Goal: Check status: Verify the current state of an ongoing process or item

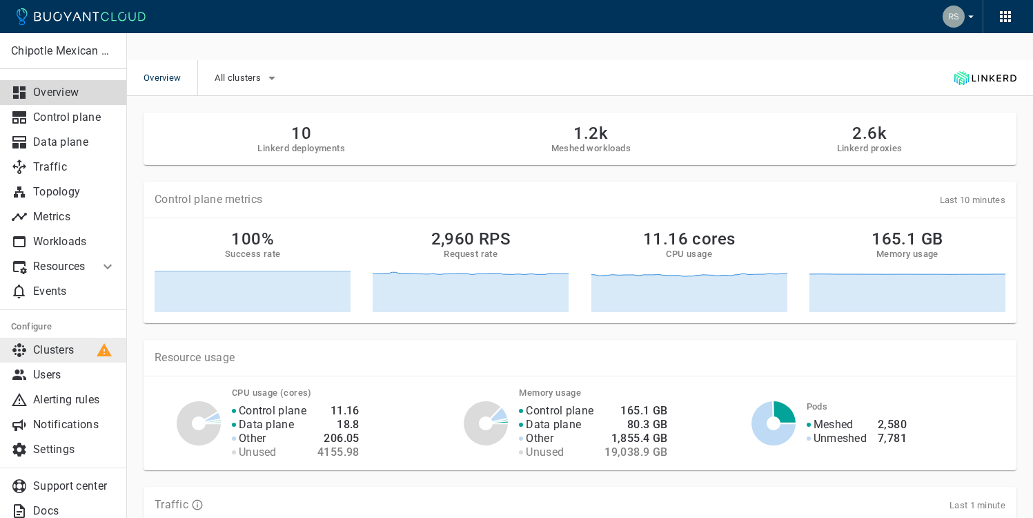
click at [63, 345] on p "Clusters" at bounding box center [74, 350] width 83 height 14
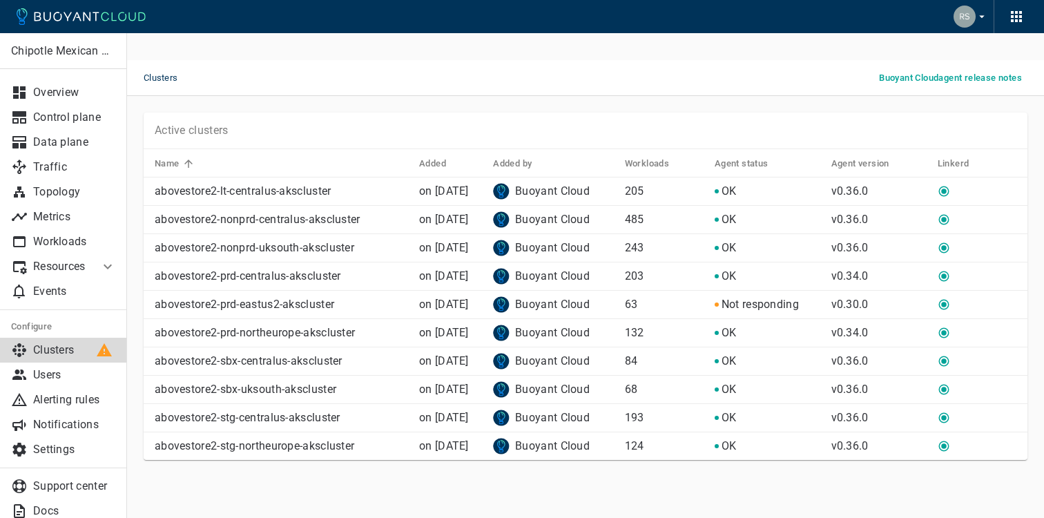
click at [180, 184] on p "abovestore2-lt-centralus-akscluster" at bounding box center [281, 191] width 253 height 14
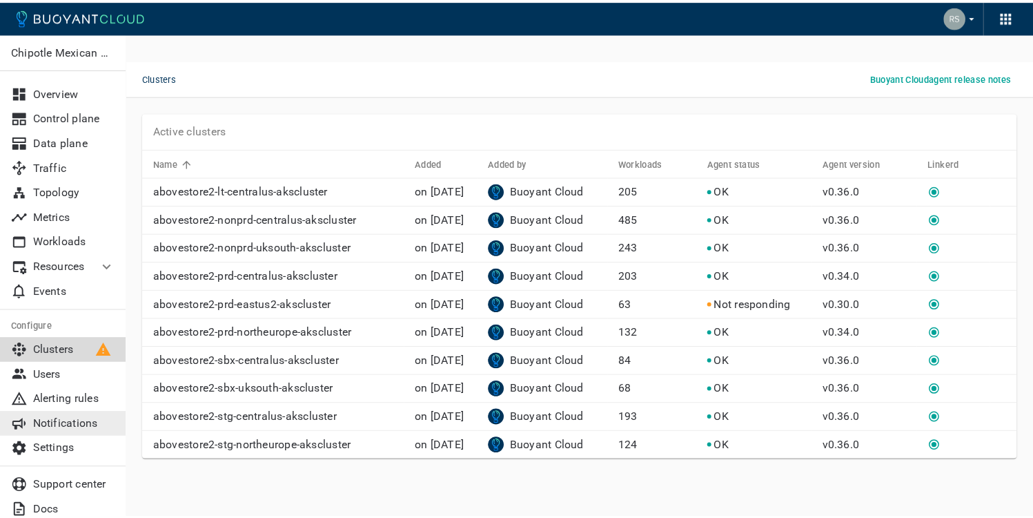
scroll to position [17, 0]
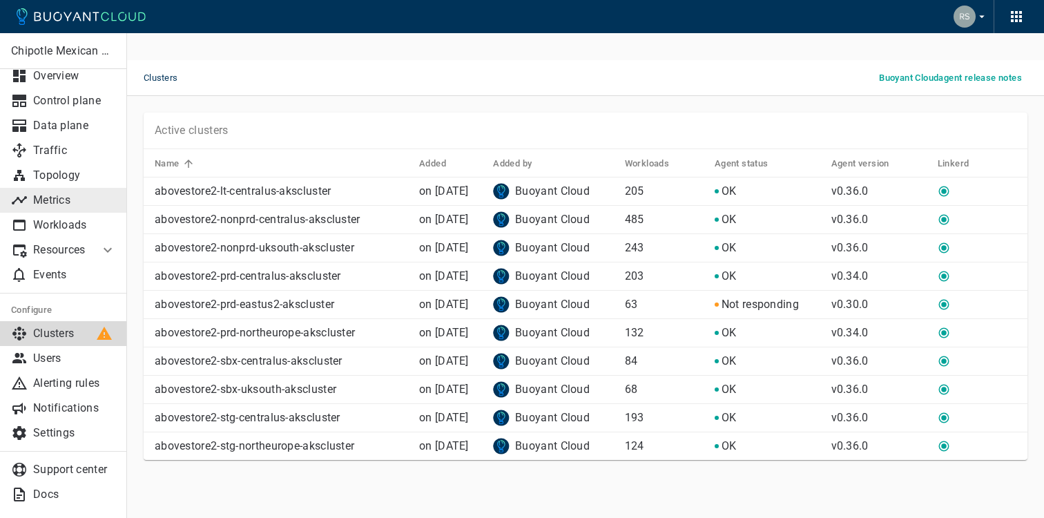
click at [62, 199] on p "Metrics" at bounding box center [74, 200] width 83 height 14
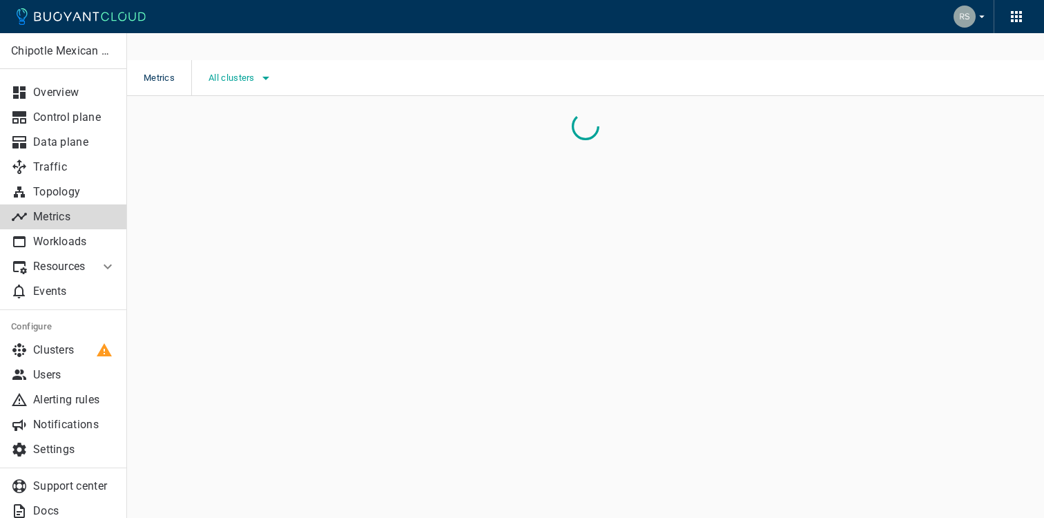
click at [245, 72] on span "All clusters" at bounding box center [232, 77] width 49 height 11
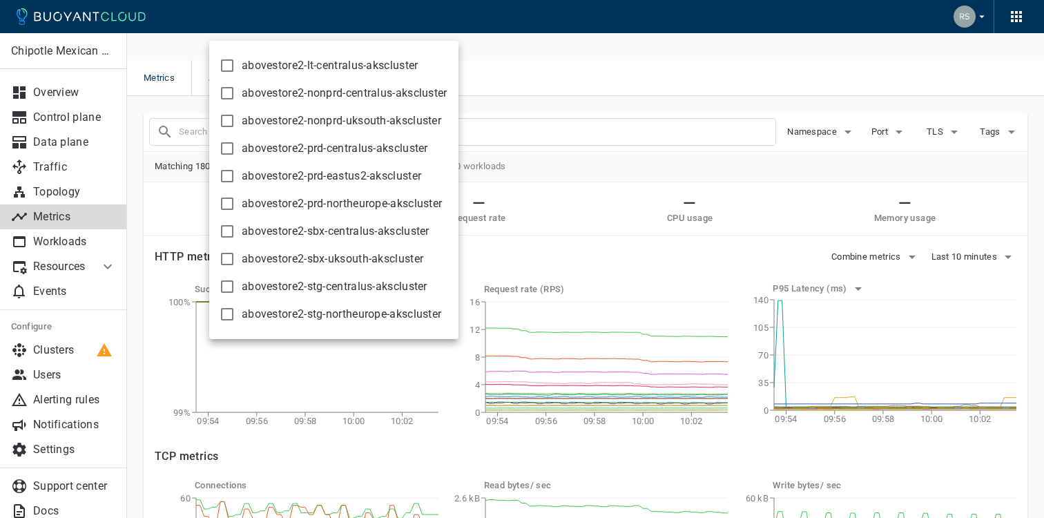
click at [220, 66] on input "abovestore2-lt-centralus-akscluster" at bounding box center [227, 65] width 17 height 17
checkbox input "true"
click at [801, 144] on div at bounding box center [522, 259] width 1044 height 518
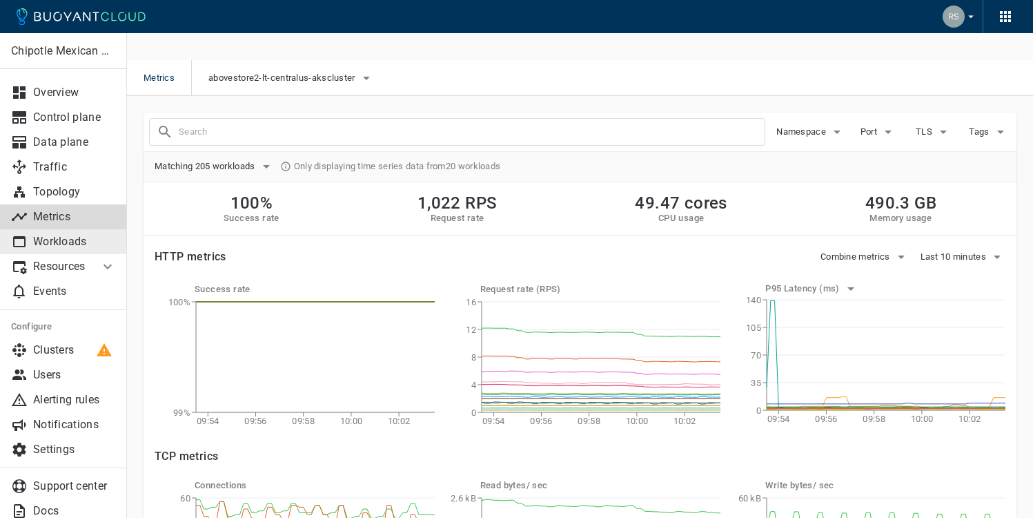
click at [46, 242] on p "Workloads" at bounding box center [74, 242] width 83 height 14
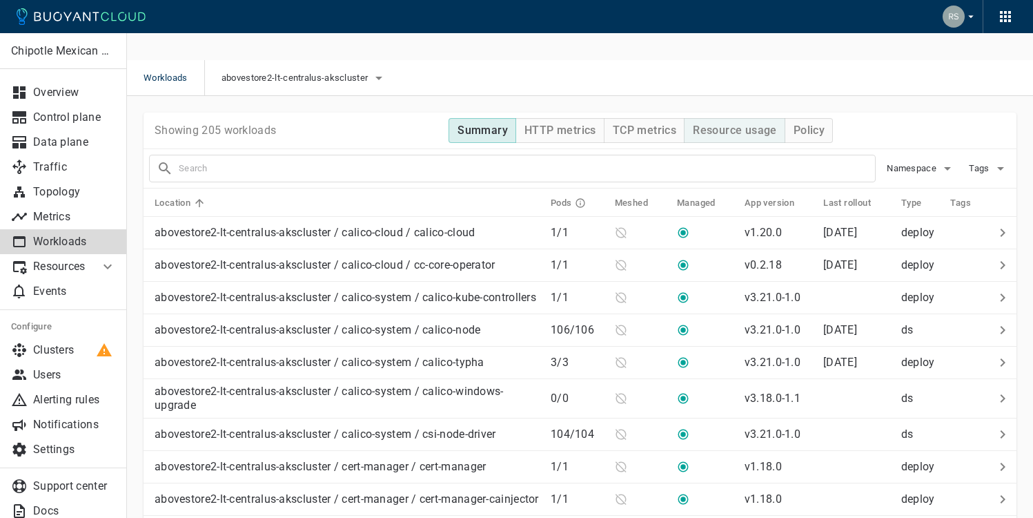
click at [716, 124] on h4 "Resource usage" at bounding box center [735, 131] width 84 height 14
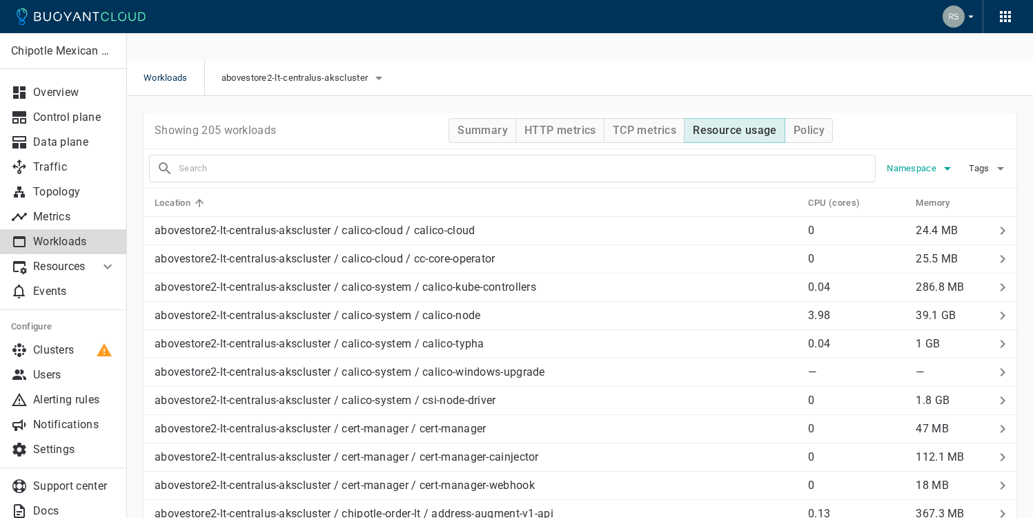
click at [921, 163] on span "Namespace" at bounding box center [913, 168] width 52 height 11
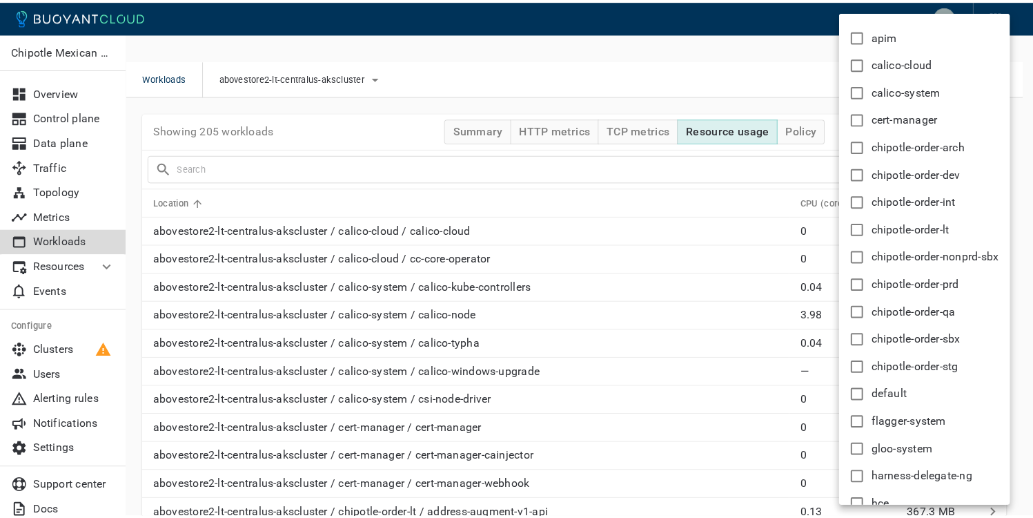
scroll to position [28, 0]
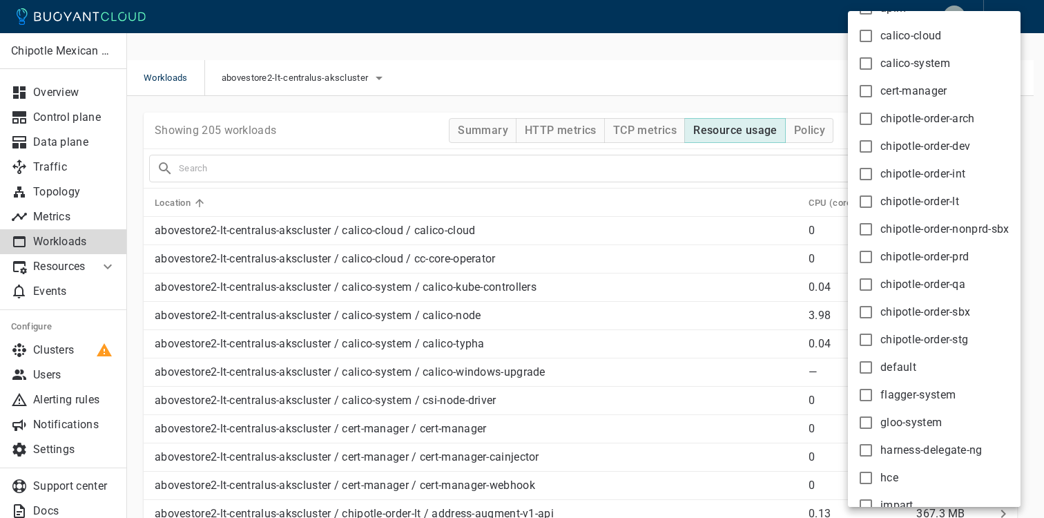
click at [861, 423] on input "gloo-system" at bounding box center [865, 422] width 17 height 17
checkbox input "true"
type input "namespace:gloo-system"
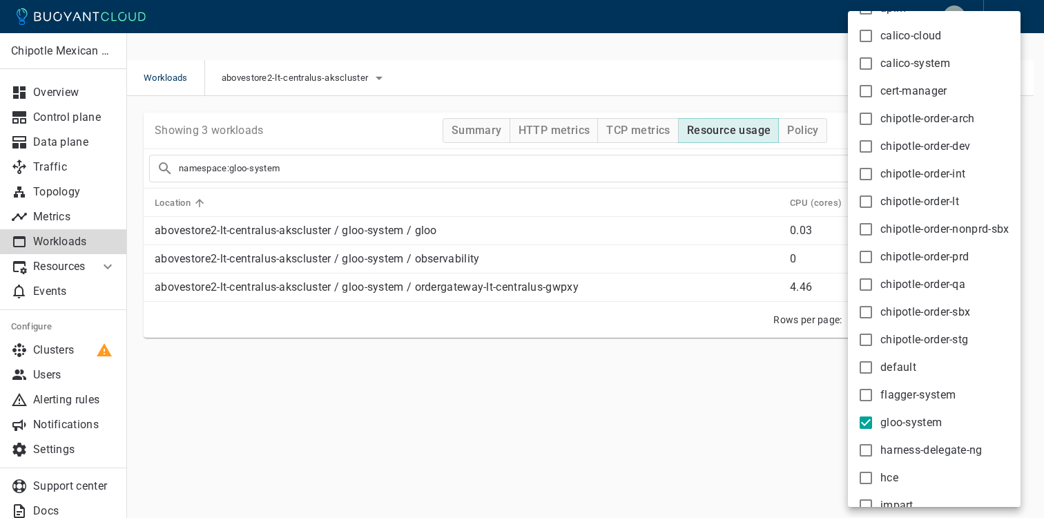
click at [518, 376] on div at bounding box center [522, 259] width 1044 height 518
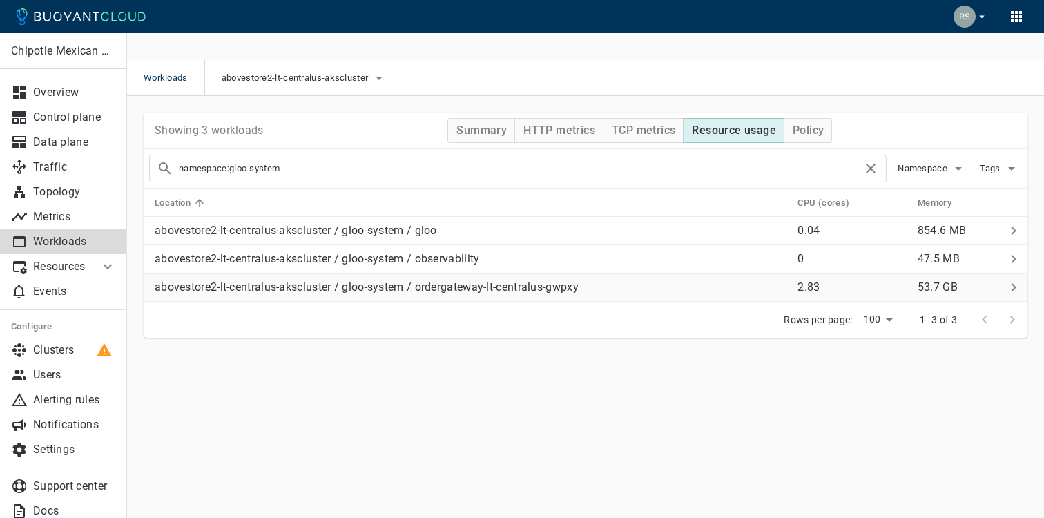
click at [531, 280] on p "abovestore2-lt-centralus-akscluster / gloo-system / ordergateway-lt-centralus-g…" at bounding box center [367, 287] width 424 height 14
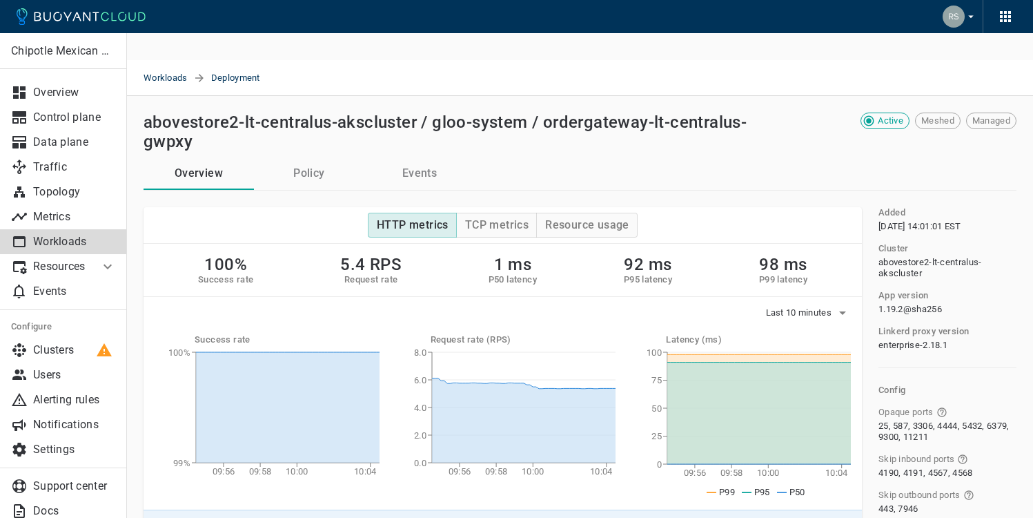
click at [563, 212] on div "HTTP metrics TCP metrics Resource usage" at bounding box center [503, 225] width 719 height 37
click at [563, 218] on h4 "Resource usage" at bounding box center [587, 225] width 84 height 14
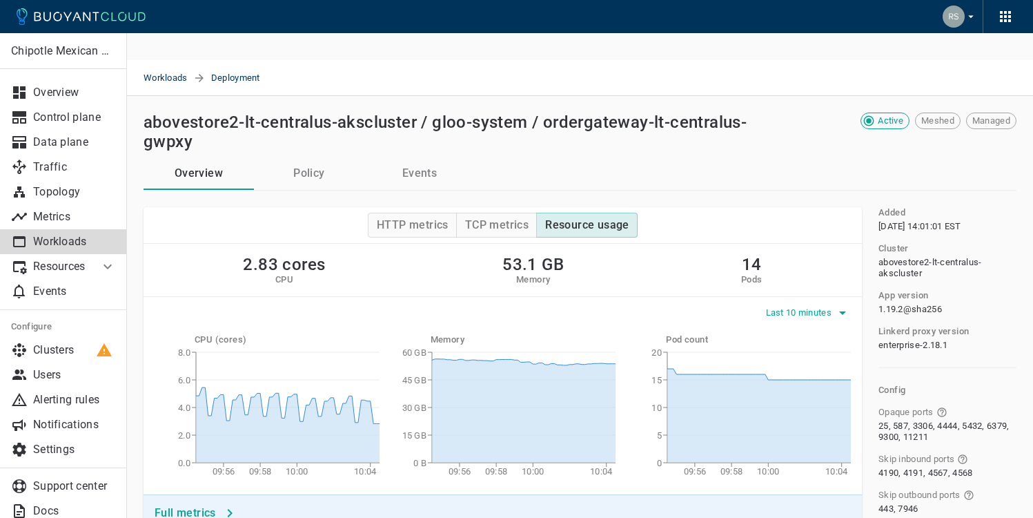
click at [831, 307] on span "Last 10 minutes" at bounding box center [800, 312] width 69 height 11
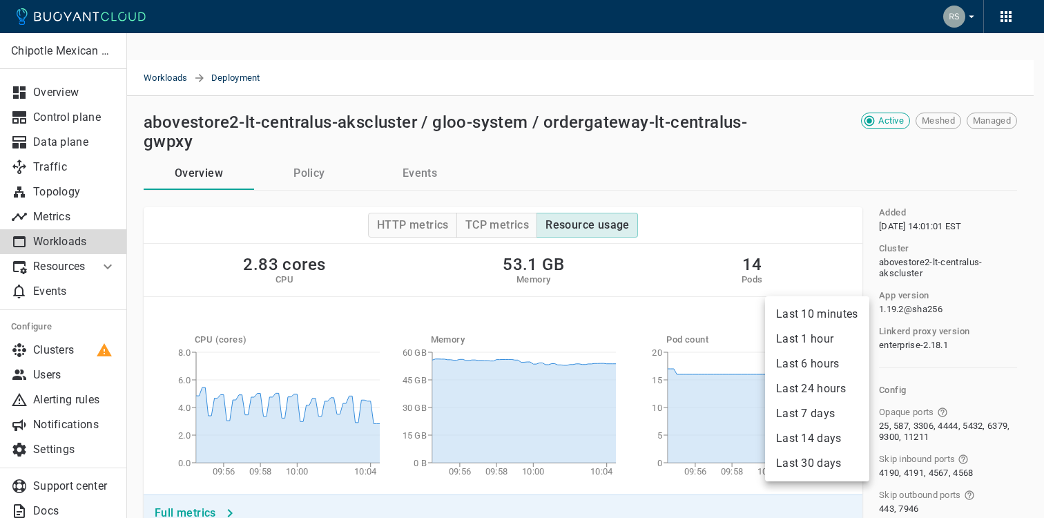
click at [805, 390] on li "Last 24 hours" at bounding box center [817, 388] width 104 height 25
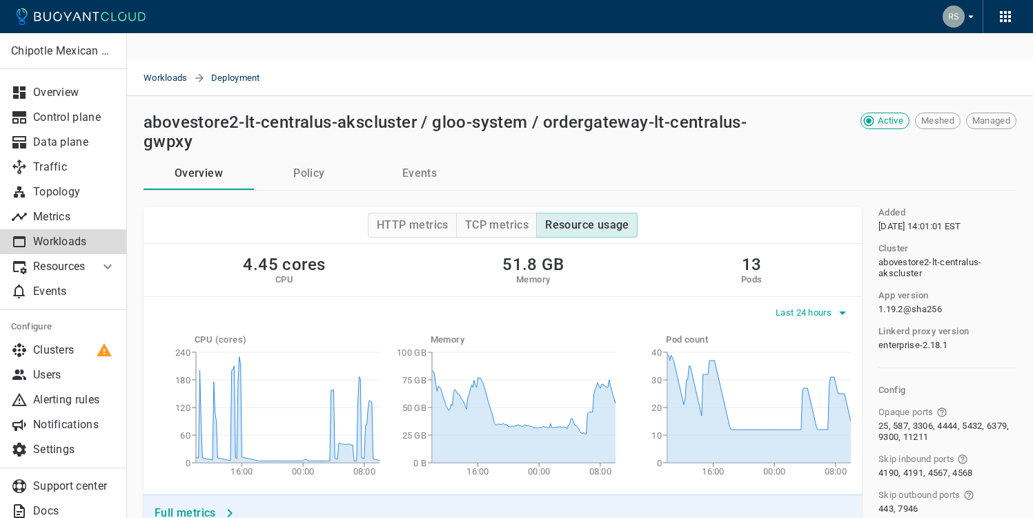
click at [823, 307] on span "Last 24 hours" at bounding box center [805, 312] width 59 height 11
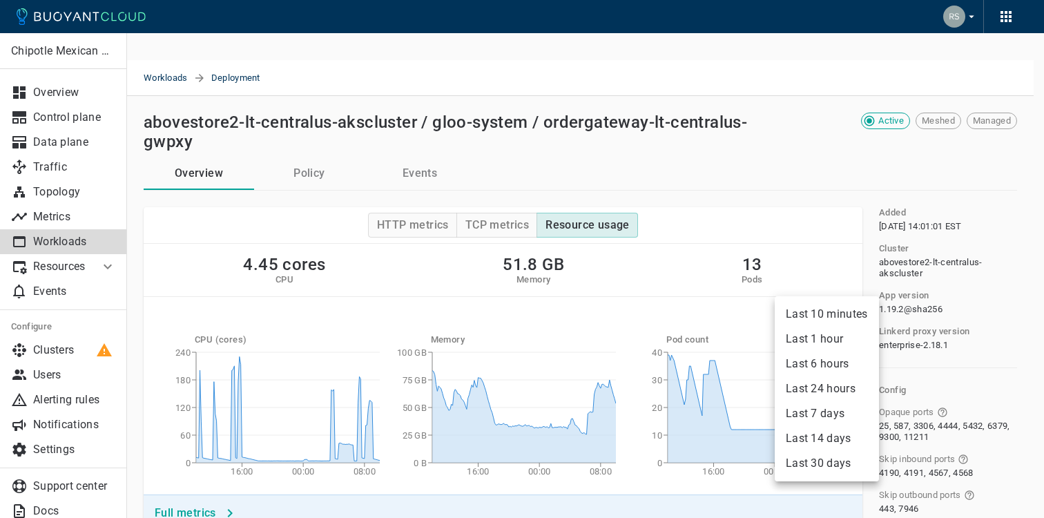
click at [805, 365] on li "Last 6 hours" at bounding box center [826, 363] width 104 height 25
